Goal: Check status: Check status

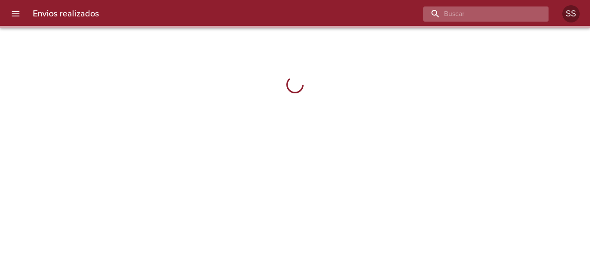
click at [480, 15] on input "buscar" at bounding box center [478, 13] width 111 height 15
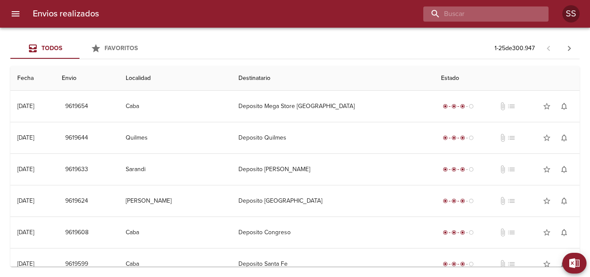
paste input "[PERSON_NAME] ML"
type input "[PERSON_NAME] ML"
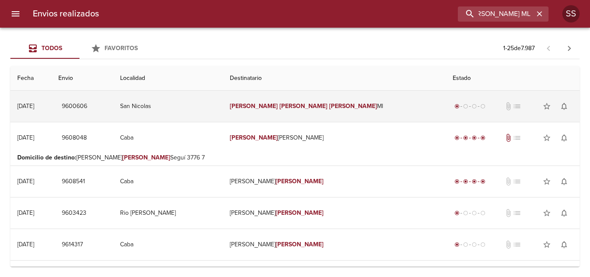
scroll to position [0, 0]
click at [306, 109] on em "[PERSON_NAME]" at bounding box center [304, 105] width 48 height 7
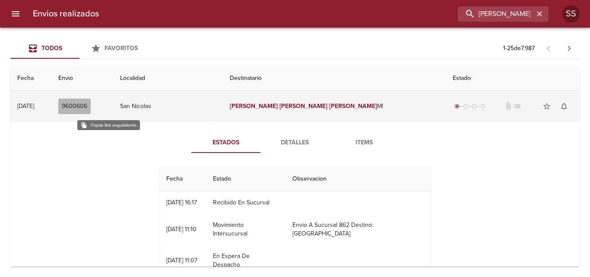
click at [87, 108] on span "9600606" at bounding box center [74, 106] width 25 height 11
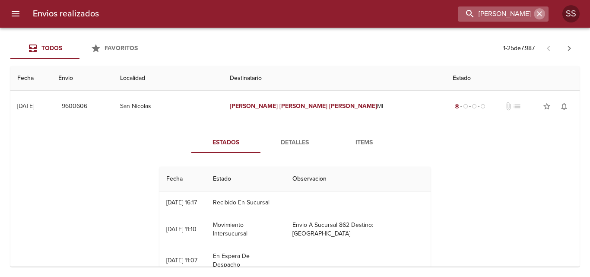
click at [540, 11] on icon "button" at bounding box center [539, 14] width 9 height 9
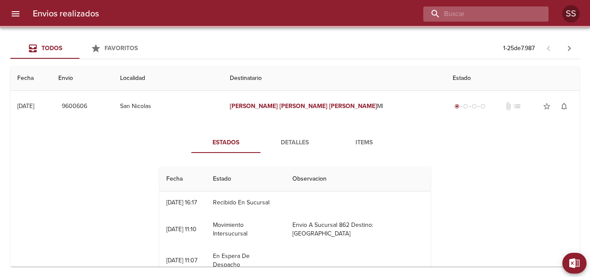
click at [512, 11] on input "buscar" at bounding box center [478, 13] width 111 height 15
paste input "[PERSON_NAME] SAN [PERSON_NAME] DE LOS [PERSON_NAME]"
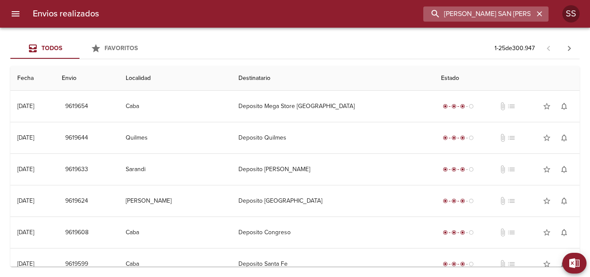
scroll to position [0, 70]
type input "[PERSON_NAME] SAN [PERSON_NAME] DE LOS [PERSON_NAME]"
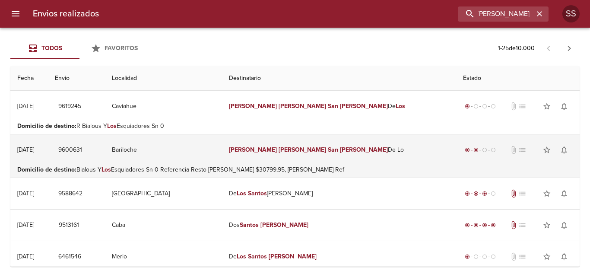
scroll to position [0, 0]
click at [340, 152] on em "[PERSON_NAME]" at bounding box center [364, 149] width 48 height 7
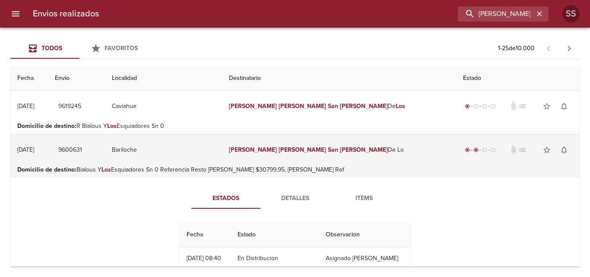
scroll to position [43, 0]
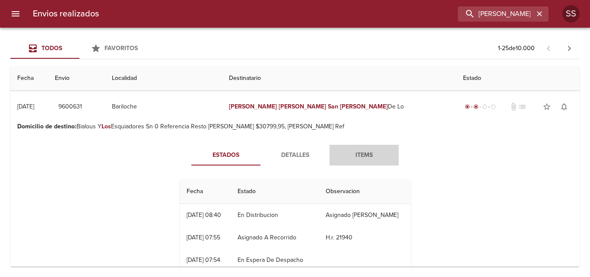
click at [352, 154] on span "Items" at bounding box center [364, 155] width 59 height 11
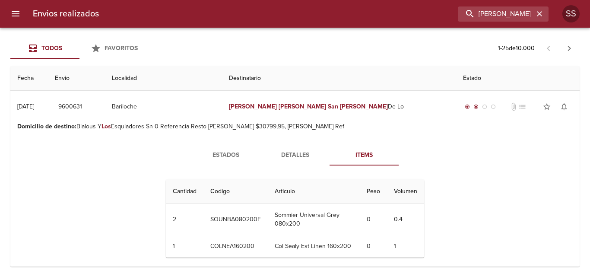
click at [302, 153] on span "Detalles" at bounding box center [295, 155] width 59 height 11
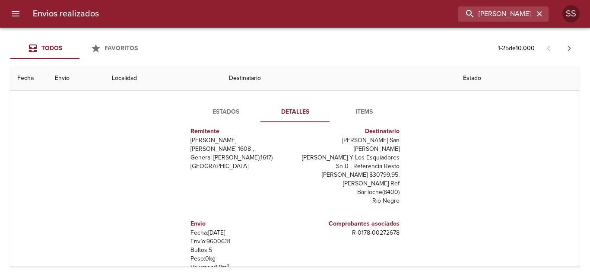
scroll to position [130, 0]
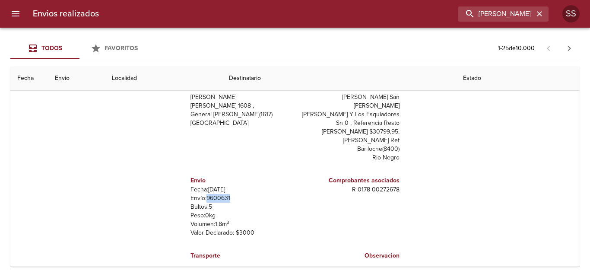
drag, startPoint x: 227, startPoint y: 180, endPoint x: 203, endPoint y: 183, distance: 24.4
click at [203, 194] on p "Envío: 9600631" at bounding box center [241, 198] width 101 height 9
copy p "9600631"
drag, startPoint x: 394, startPoint y: 172, endPoint x: 347, endPoint y: 171, distance: 46.7
click at [347, 171] on div "Comprobantes asociados R - 0178 - 00272678" at bounding box center [349, 206] width 108 height 75
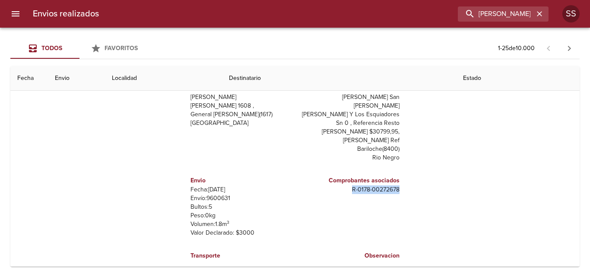
copy p "R - 0178 - 00272678"
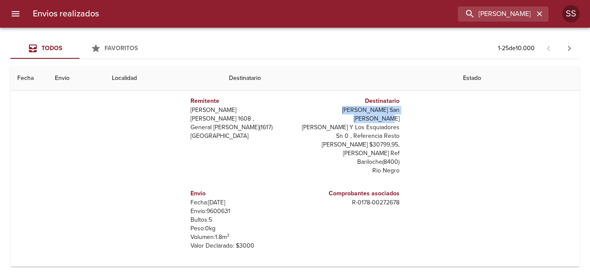
drag, startPoint x: 394, startPoint y: 110, endPoint x: 306, endPoint y: 109, distance: 87.3
click at [306, 109] on div "Destinatario [PERSON_NAME] San [PERSON_NAME] [PERSON_NAME] Y Los Esquiadores Sn…" at bounding box center [349, 135] width 108 height 92
copy p "[PERSON_NAME] San [PERSON_NAME]"
